Goal: Navigation & Orientation: Find specific page/section

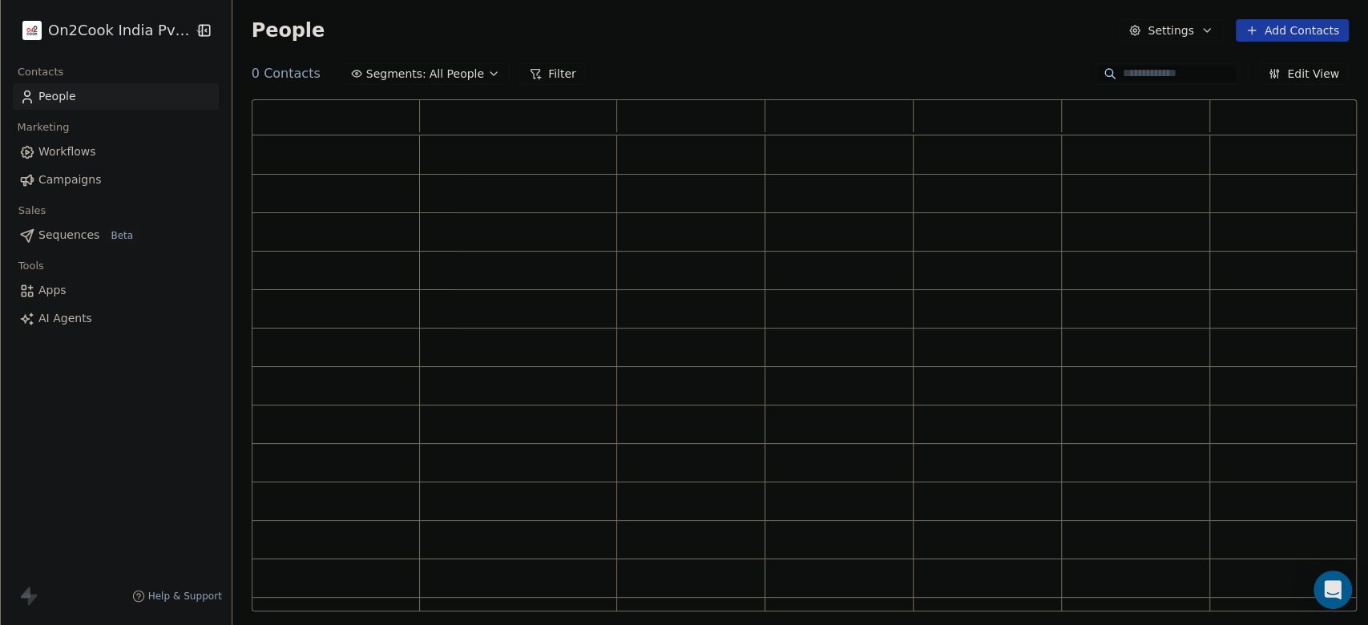
scroll to position [495, 1089]
click at [64, 146] on span "Workflows" at bounding box center [67, 151] width 58 height 17
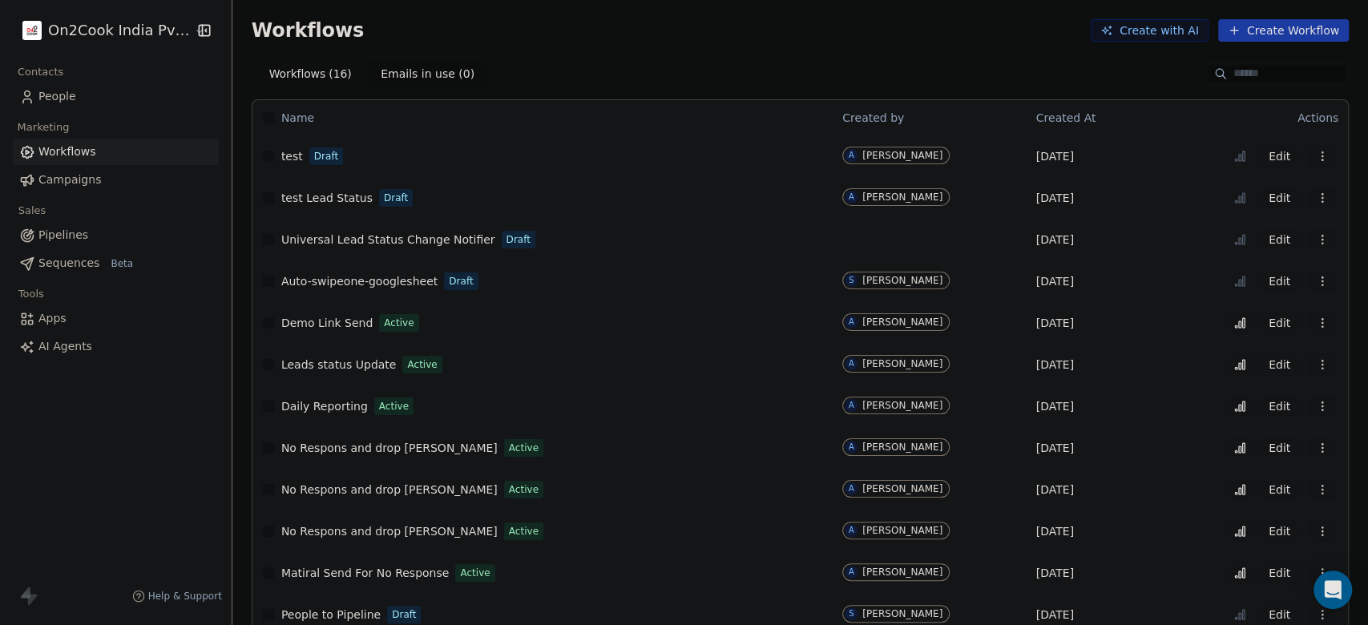
click at [329, 318] on span "Demo Link Send" at bounding box center [326, 323] width 91 height 13
click at [342, 366] on span "Leads status Update" at bounding box center [338, 364] width 115 height 13
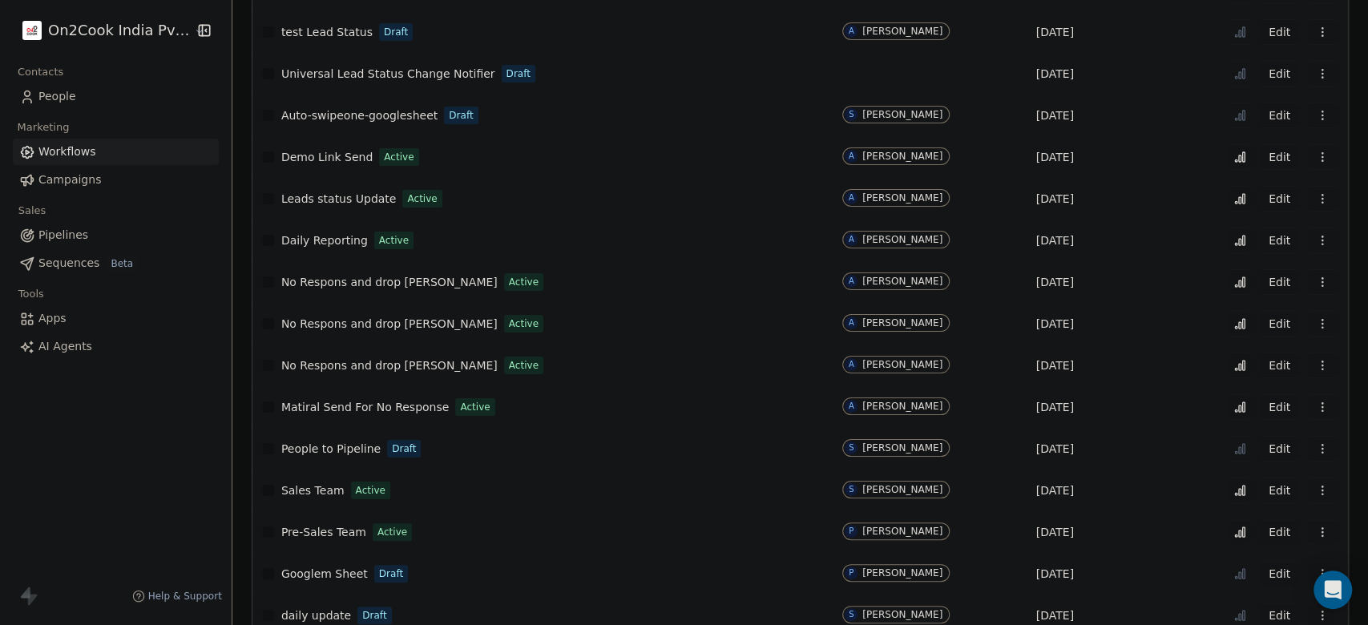
scroll to position [190, 0]
